Goal: Book appointment/travel/reservation

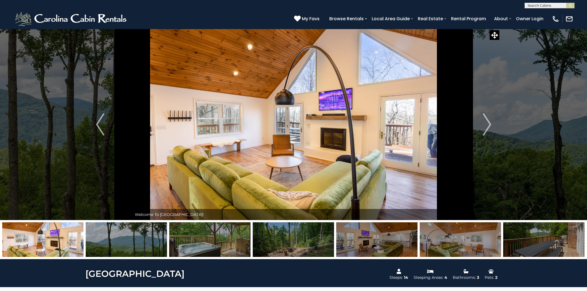
select select "**"
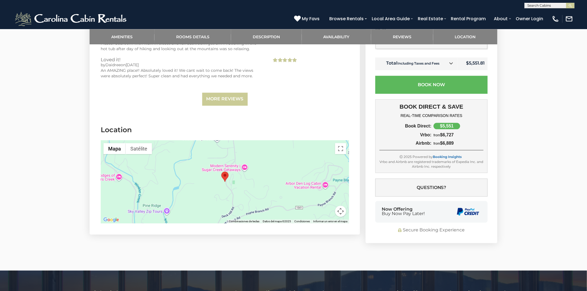
scroll to position [1329, 0]
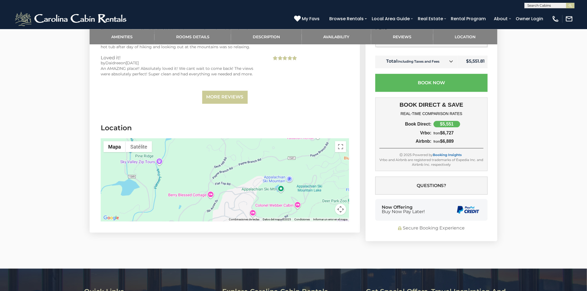
drag, startPoint x: 223, startPoint y: 184, endPoint x: 217, endPoint y: 135, distance: 49.3
click at [217, 135] on section "Location ← Mover a la izquierda → Mover a la derecha ↑ Mover hacia arriba ↓ Mov…" at bounding box center [225, 174] width 270 height 118
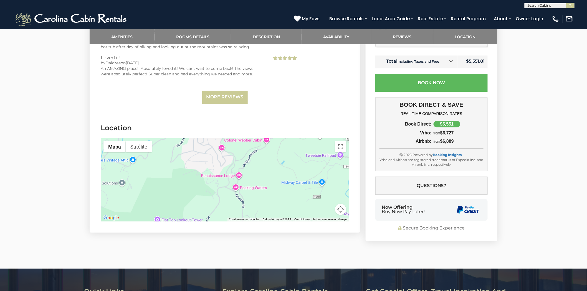
drag, startPoint x: 267, startPoint y: 196, endPoint x: 235, endPoint y: 130, distance: 74.1
click at [235, 130] on section "Location ← Mover a la izquierda → Mover a la derecha ↑ Mover hacia arriba ↓ Mov…" at bounding box center [225, 174] width 270 height 118
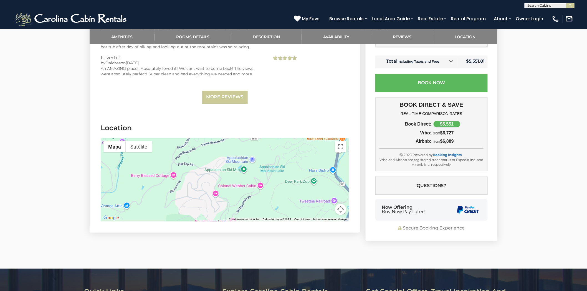
drag, startPoint x: 263, startPoint y: 162, endPoint x: 257, endPoint y: 209, distance: 47.0
click at [257, 209] on div at bounding box center [225, 179] width 248 height 83
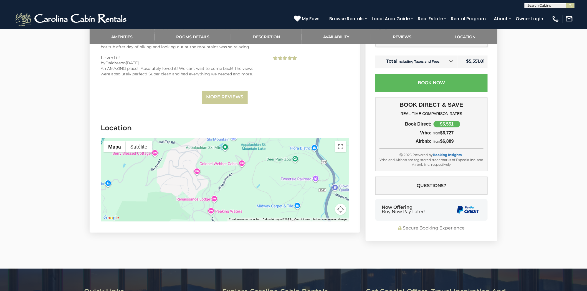
drag, startPoint x: 300, startPoint y: 169, endPoint x: 280, endPoint y: 147, distance: 28.9
click at [280, 147] on div at bounding box center [225, 179] width 248 height 83
click at [222, 147] on div at bounding box center [225, 179] width 248 height 83
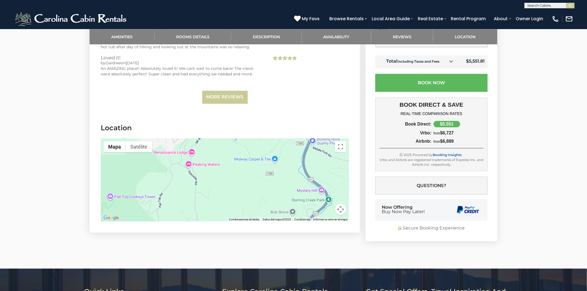
drag, startPoint x: 226, startPoint y: 158, endPoint x: 203, endPoint y: 111, distance: 51.5
click at [113, 148] on button "Mapa" at bounding box center [114, 146] width 22 height 11
click at [339, 208] on button "Controles de visualización del mapa" at bounding box center [340, 209] width 11 height 11
click at [325, 206] on button "Alejar" at bounding box center [326, 209] width 11 height 11
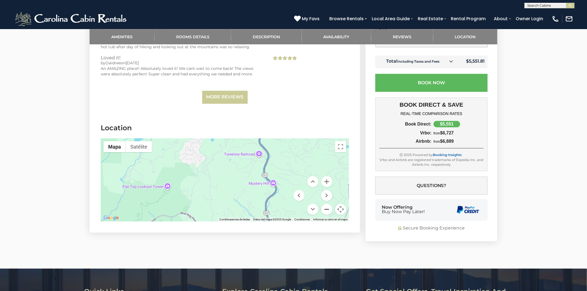
click at [325, 206] on button "Alejar" at bounding box center [326, 209] width 11 height 11
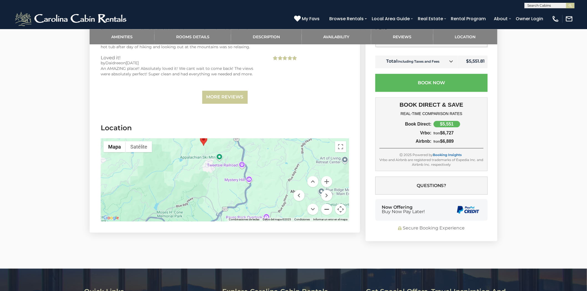
click at [325, 206] on button "Alejar" at bounding box center [326, 209] width 11 height 11
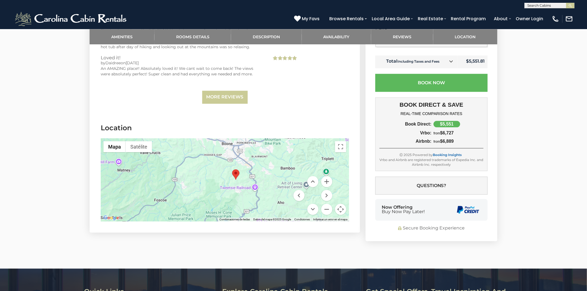
drag, startPoint x: 234, startPoint y: 161, endPoint x: 256, endPoint y: 179, distance: 28.2
click at [256, 179] on div at bounding box center [225, 179] width 248 height 83
click at [232, 169] on area "Hillside Haven" at bounding box center [232, 169] width 0 height 0
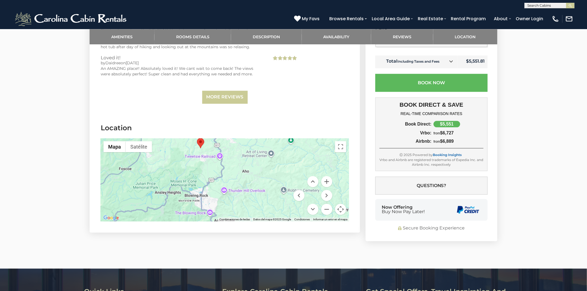
drag, startPoint x: 269, startPoint y: 185, endPoint x: 235, endPoint y: 149, distance: 49.6
click at [235, 149] on div at bounding box center [225, 179] width 248 height 83
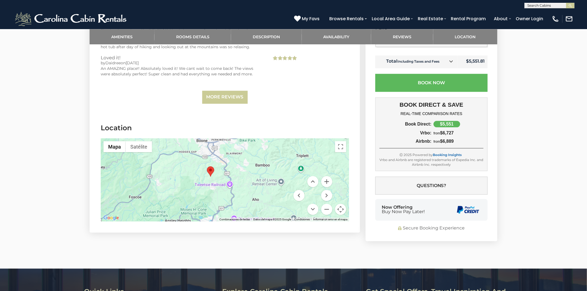
drag, startPoint x: 235, startPoint y: 205, endPoint x: 244, endPoint y: 236, distance: 32.6
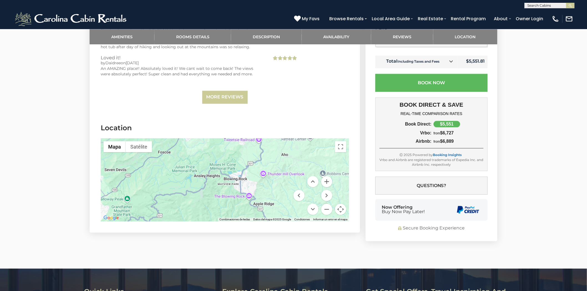
drag, startPoint x: 217, startPoint y: 193, endPoint x: 248, endPoint y: 146, distance: 55.9
click at [248, 146] on div at bounding box center [225, 179] width 248 height 83
